Goal: Find specific fact: Find specific fact

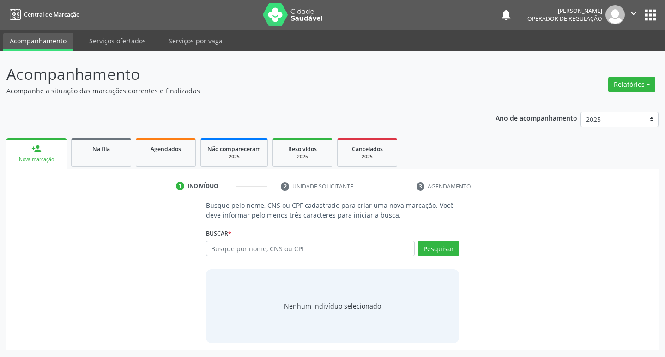
click at [264, 247] on input "text" at bounding box center [310, 248] width 209 height 16
type input "FLAVIA AMARO C"
click at [431, 249] on button "Pesquisar" at bounding box center [438, 248] width 41 height 16
type input "FLAVIA AMARO C"
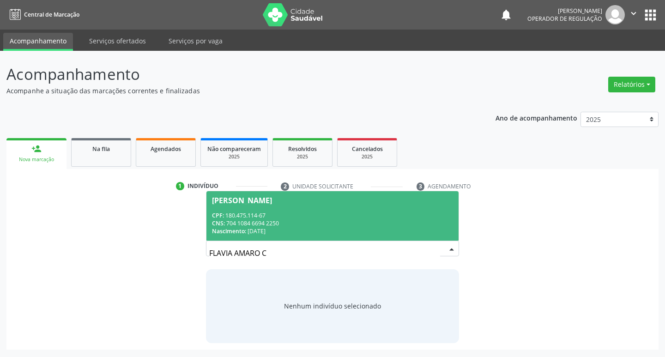
click at [280, 223] on div "CNS: 704 1084 6694 2250" at bounding box center [332, 223] width 241 height 8
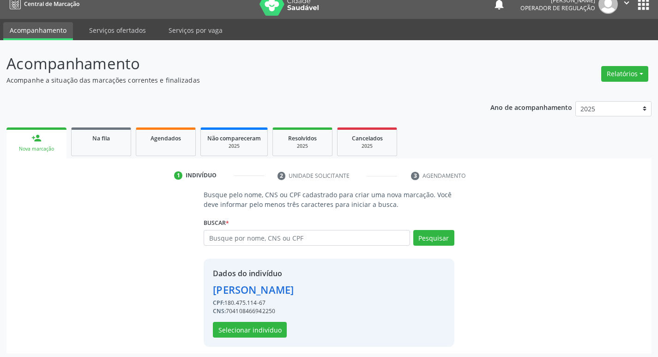
scroll to position [13, 0]
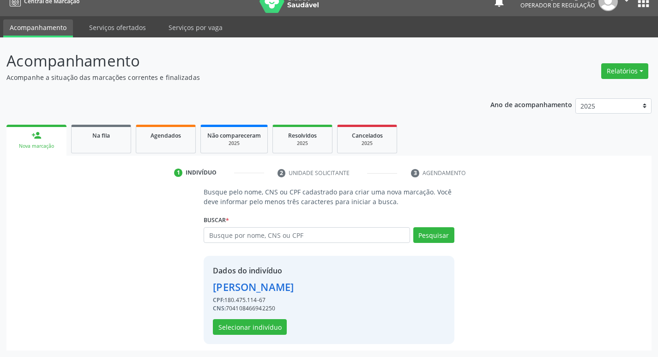
drag, startPoint x: 228, startPoint y: 306, endPoint x: 286, endPoint y: 306, distance: 58.2
click at [286, 306] on div "CNS: 704108466942250" at bounding box center [253, 308] width 81 height 8
copy div "704108466942250"
click at [252, 306] on div "CNS: 704108466942250" at bounding box center [253, 308] width 81 height 8
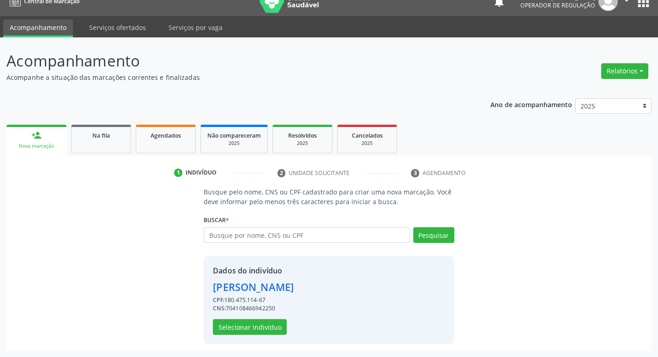
click at [252, 306] on div "CNS: 704108466942250" at bounding box center [253, 308] width 81 height 8
click at [228, 313] on div "Dados do indivíduo [PERSON_NAME] CPF: 180.475.114-67 CNS: 704108466942250 Selec…" at bounding box center [253, 300] width 81 height 70
drag, startPoint x: 227, startPoint y: 307, endPoint x: 289, endPoint y: 307, distance: 61.4
click at [289, 307] on div "CNS: 704108466942250" at bounding box center [253, 308] width 81 height 8
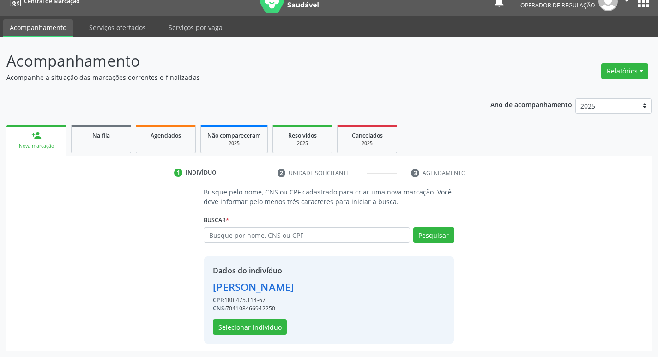
copy div "704108466942250"
click at [237, 325] on button "Selecionar indivíduo" at bounding box center [250, 327] width 74 height 16
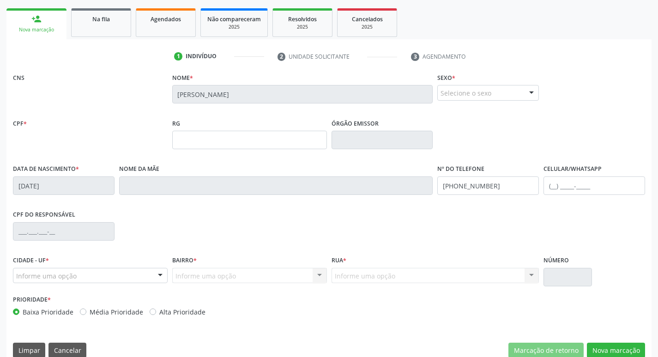
scroll to position [144, 0]
